Goal: Task Accomplishment & Management: Use online tool/utility

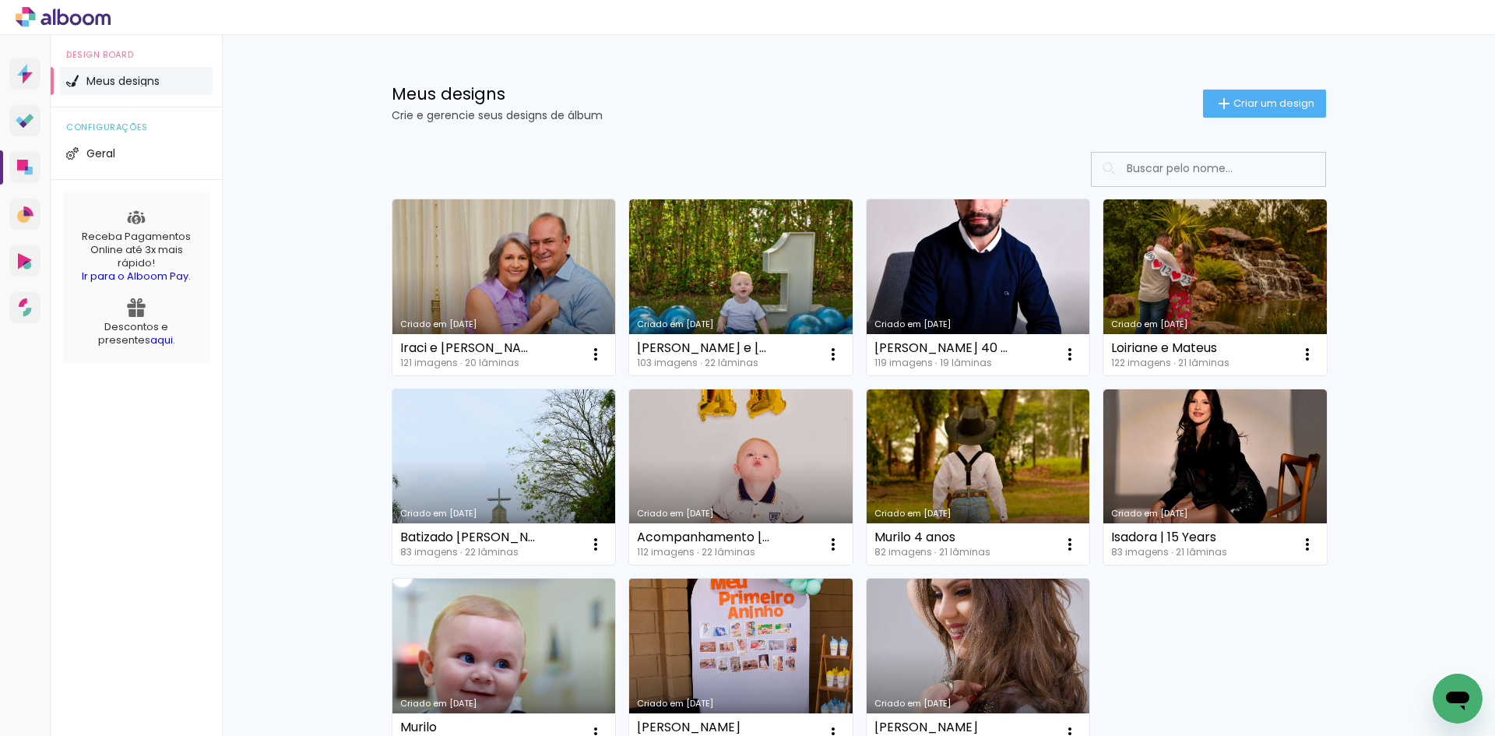
click at [732, 612] on link "Criado em [DATE]" at bounding box center [740, 666] width 223 height 176
